Goal: Task Accomplishment & Management: Manage account settings

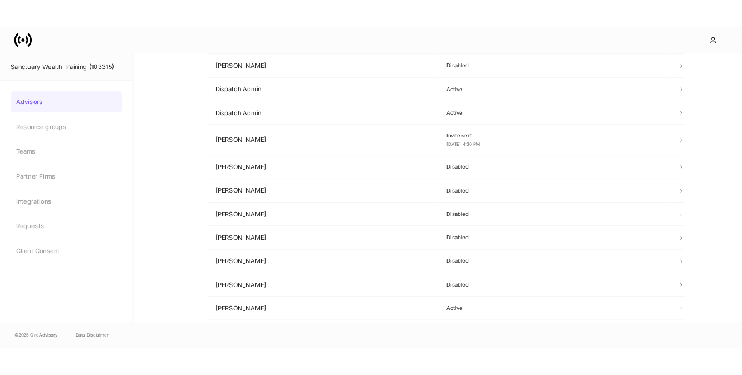
scroll to position [288, 0]
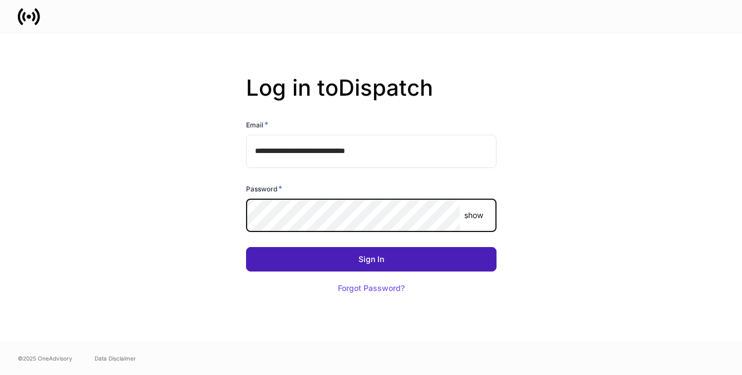
click at [396, 258] on button "Sign In" at bounding box center [371, 259] width 251 height 24
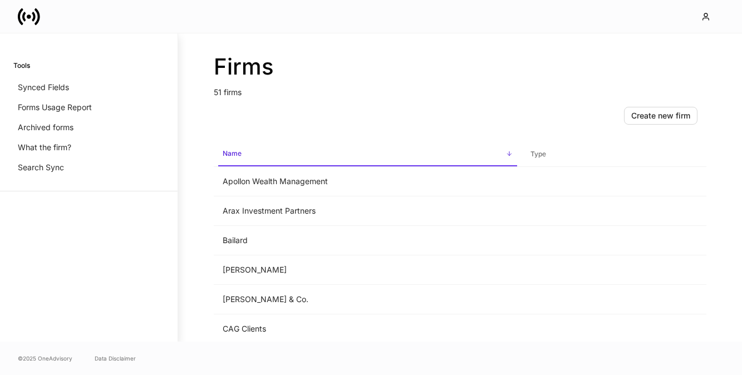
click at [31, 17] on icon at bounding box center [29, 17] width 22 height 22
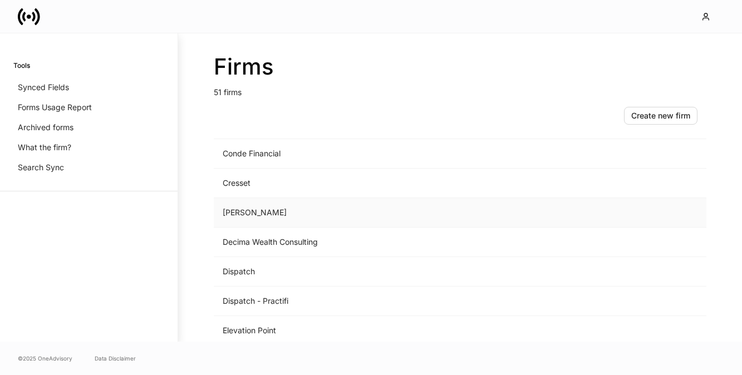
scroll to position [506, 0]
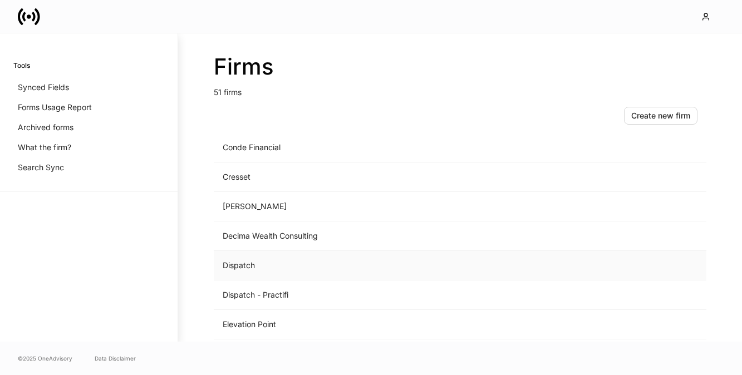
click at [257, 267] on td "Dispatch" at bounding box center [368, 266] width 308 height 30
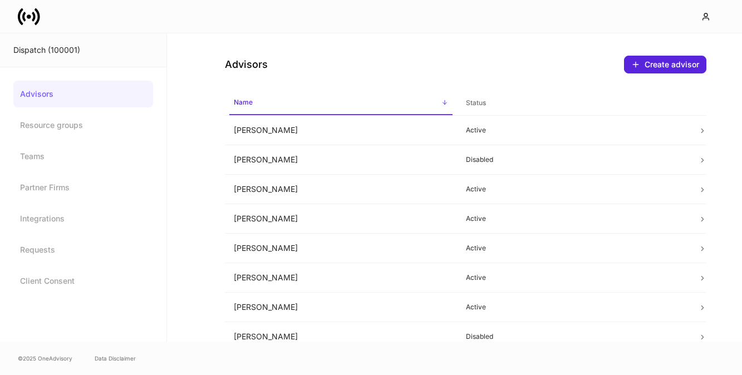
click at [47, 55] on div "Dispatch (100001)" at bounding box center [83, 50] width 140 height 11
click at [46, 50] on div "Dispatch (100001)" at bounding box center [83, 50] width 140 height 11
click at [707, 19] on icon "button" at bounding box center [706, 16] width 9 height 9
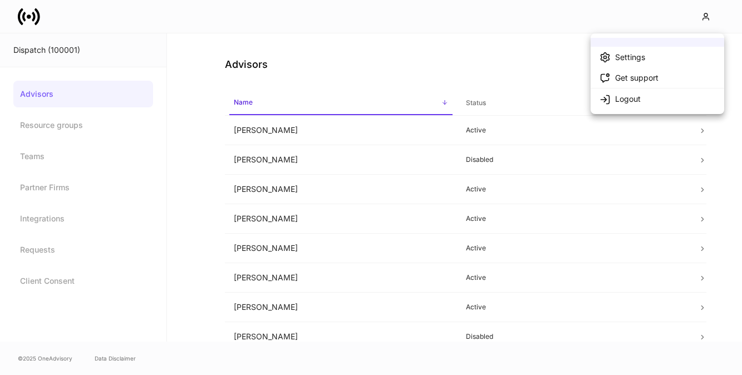
drag, startPoint x: 51, startPoint y: 52, endPoint x: 28, endPoint y: 19, distance: 39.5
click at [50, 50] on div at bounding box center [371, 187] width 742 height 375
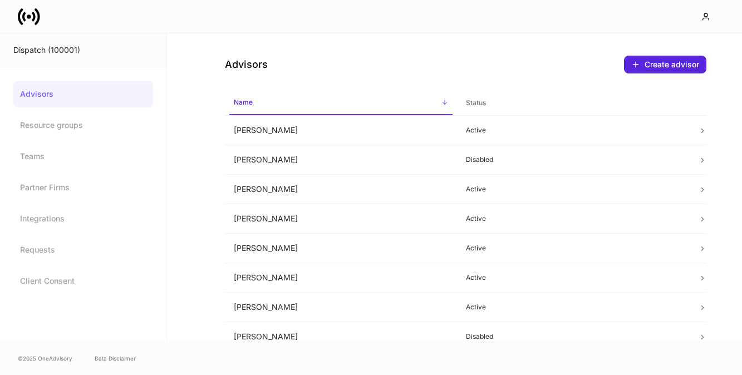
click at [26, 18] on icon at bounding box center [29, 17] width 22 height 22
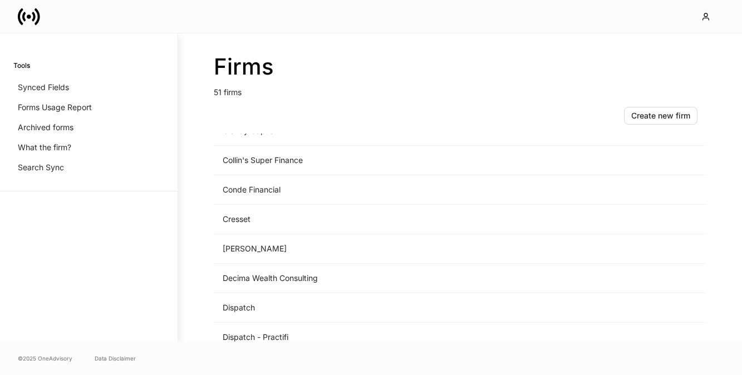
scroll to position [473, 0]
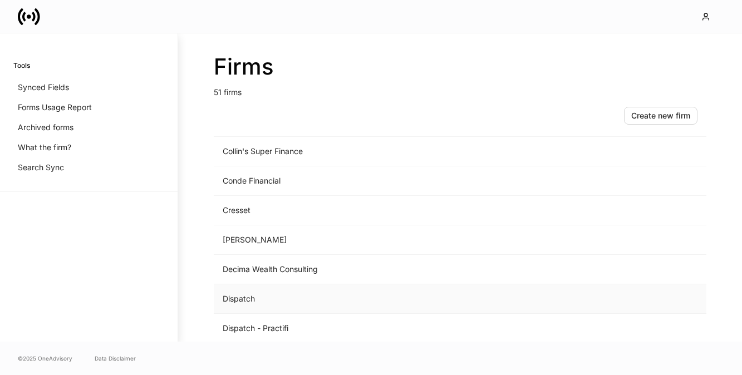
click at [245, 295] on td "Dispatch" at bounding box center [368, 299] width 308 height 30
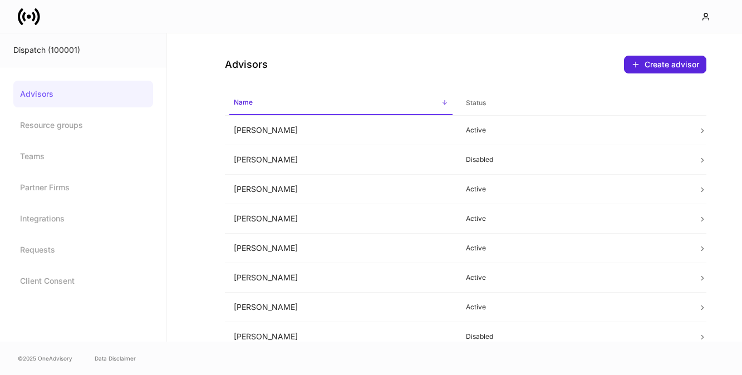
click at [70, 52] on div "Dispatch (100001)" at bounding box center [83, 50] width 140 height 11
click at [40, 50] on div "Dispatch (100001)" at bounding box center [83, 50] width 140 height 11
click at [34, 17] on icon at bounding box center [33, 16] width 3 height 9
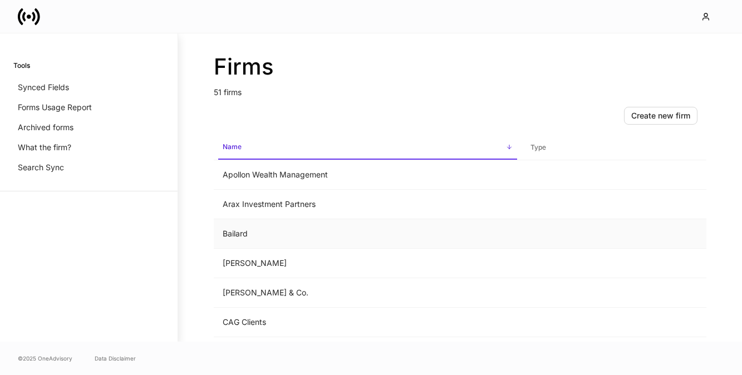
scroll to position [9, 0]
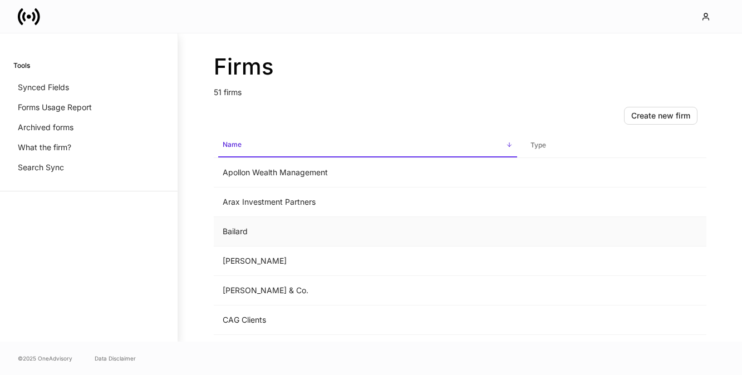
click at [240, 232] on td "Bailard" at bounding box center [368, 232] width 308 height 30
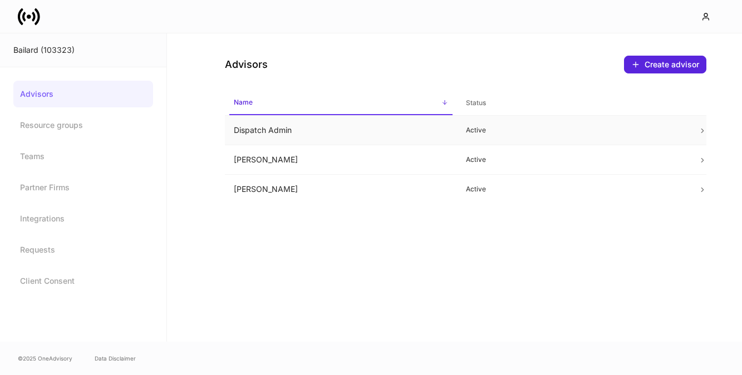
click at [276, 127] on td "Dispatch Admin" at bounding box center [341, 131] width 232 height 30
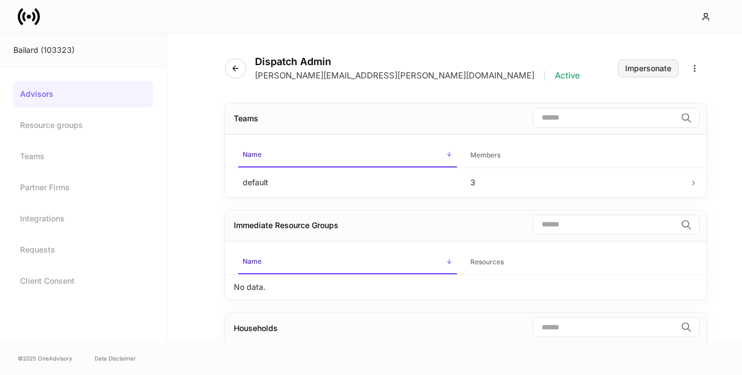
click at [642, 70] on div "Impersonate" at bounding box center [648, 69] width 46 height 8
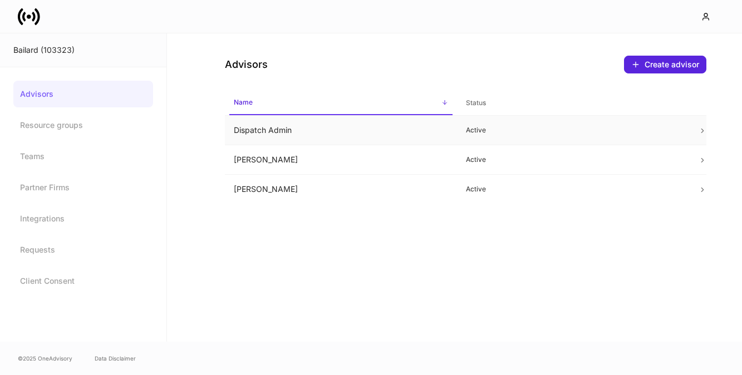
click at [285, 129] on td "Dispatch Admin" at bounding box center [341, 131] width 232 height 30
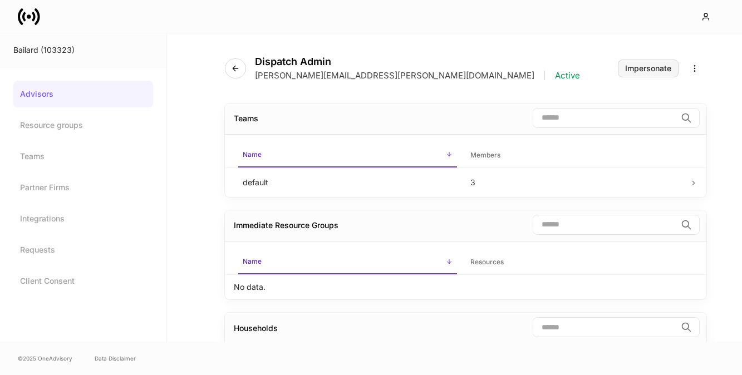
click at [654, 67] on div "Impersonate" at bounding box center [648, 69] width 46 height 8
